Goal: Check status: Check status

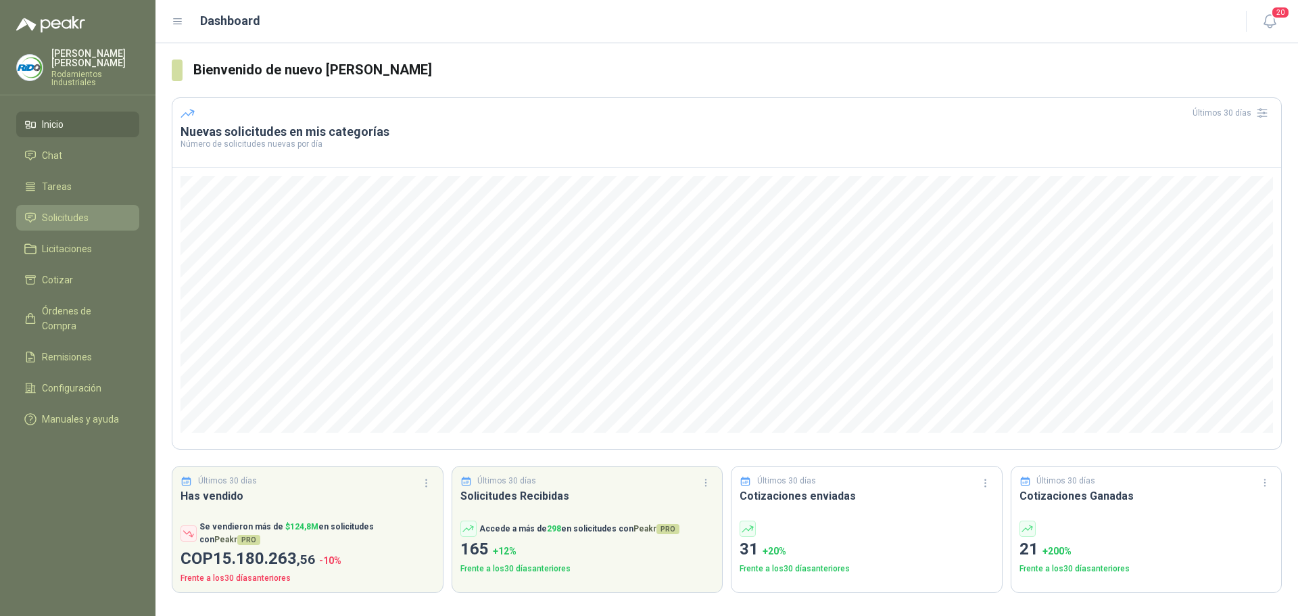
click at [98, 214] on li "Solicitudes" at bounding box center [77, 217] width 107 height 15
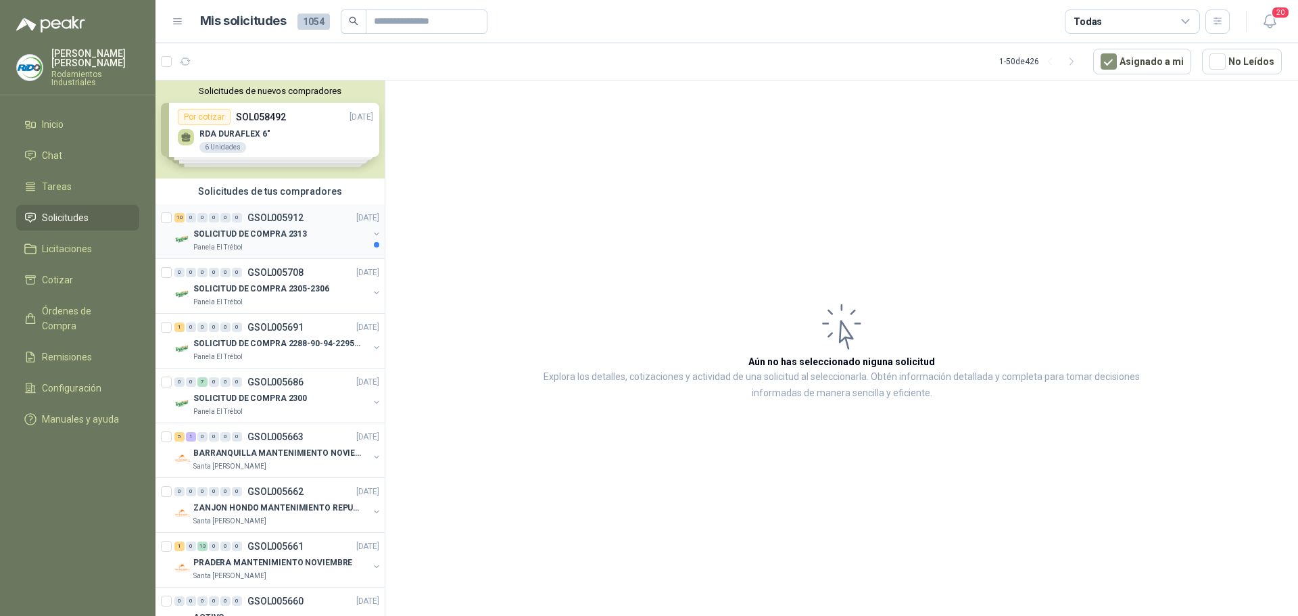
click at [332, 236] on div "SOLICITUD DE COMPRA 2313" at bounding box center [280, 234] width 175 height 16
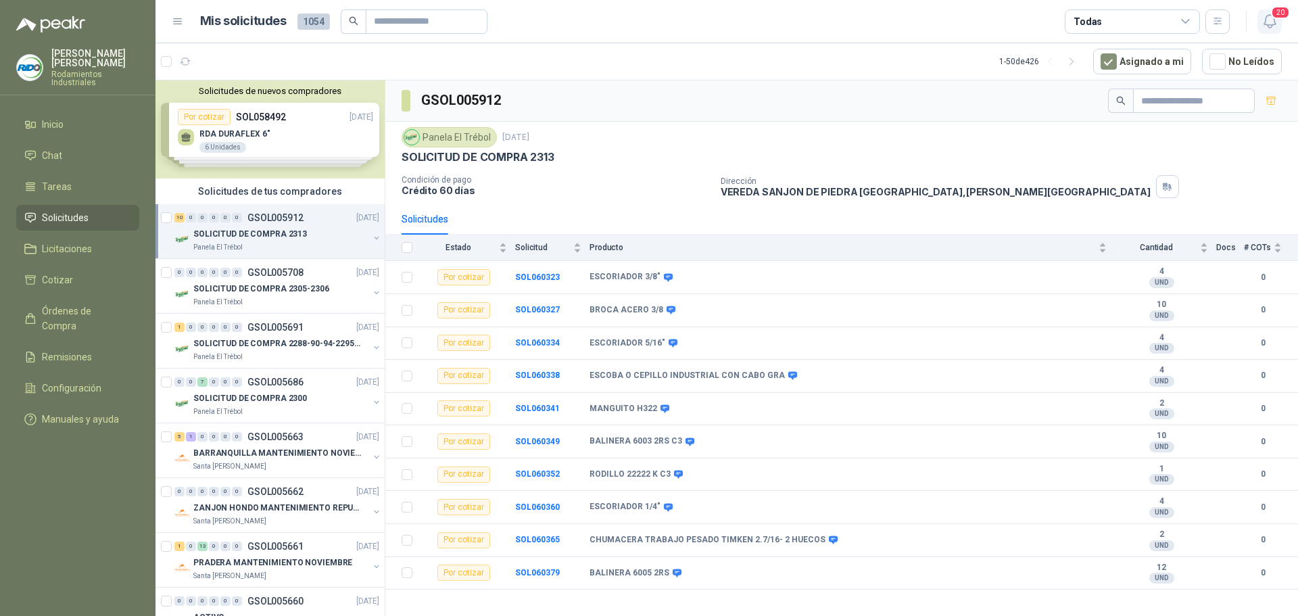
click at [1269, 22] on icon "button" at bounding box center [1269, 21] width 17 height 17
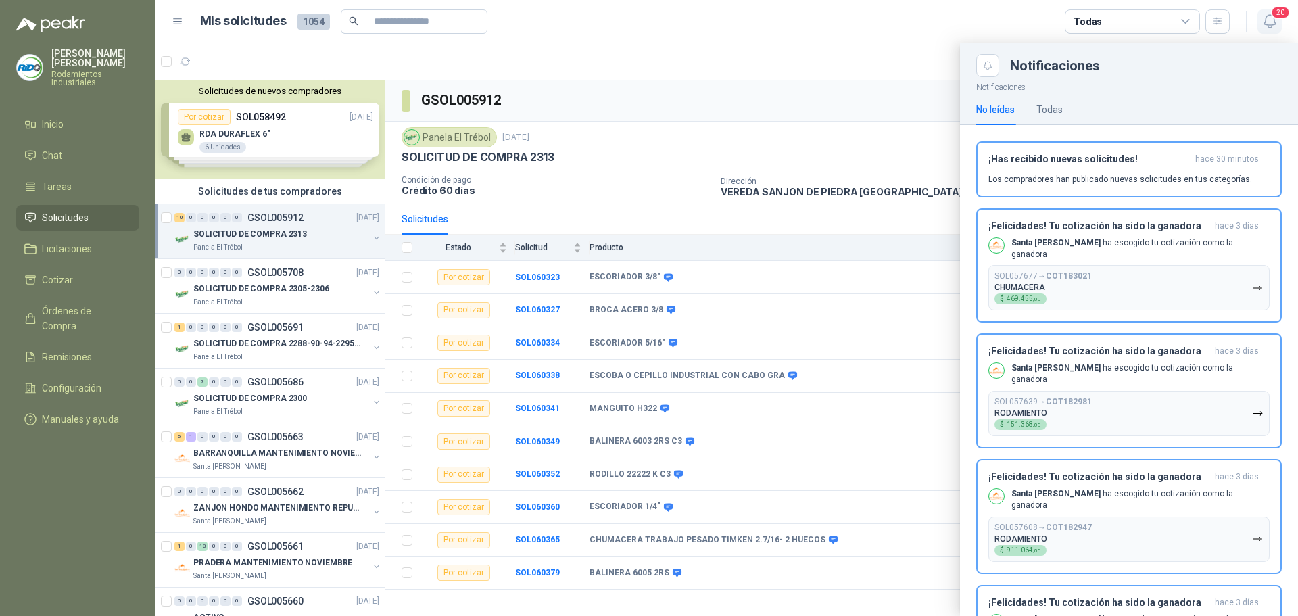
click at [1269, 22] on icon "button" at bounding box center [1269, 21] width 17 height 17
